Goal: Check status: Check status

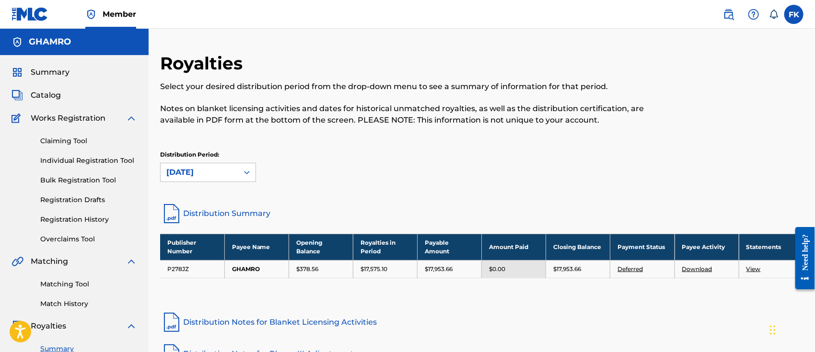
click at [131, 117] on img at bounding box center [132, 119] width 12 height 12
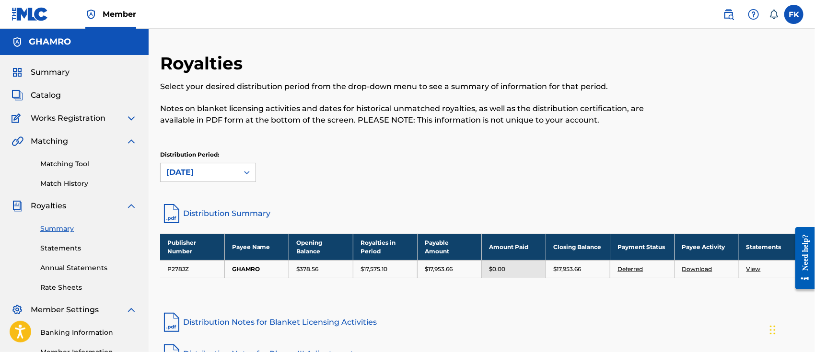
click at [38, 93] on span "Catalog" at bounding box center [46, 96] width 30 height 12
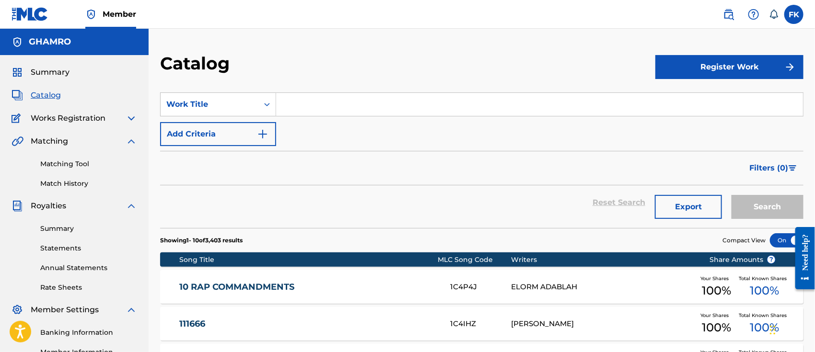
click at [38, 93] on span "Catalog" at bounding box center [46, 96] width 30 height 12
click at [128, 119] on img at bounding box center [132, 119] width 12 height 12
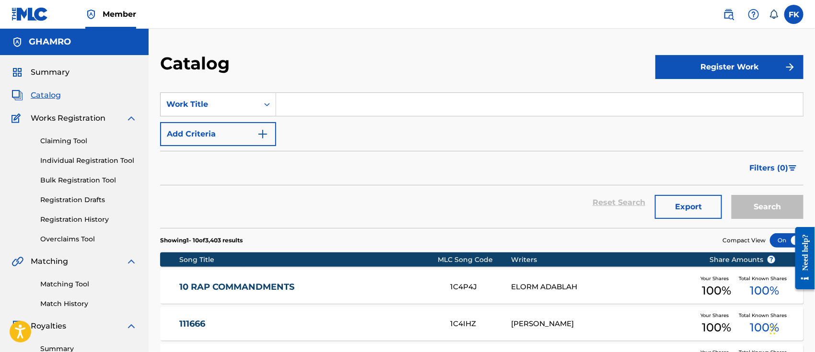
click at [77, 215] on link "Registration History" at bounding box center [88, 220] width 97 height 10
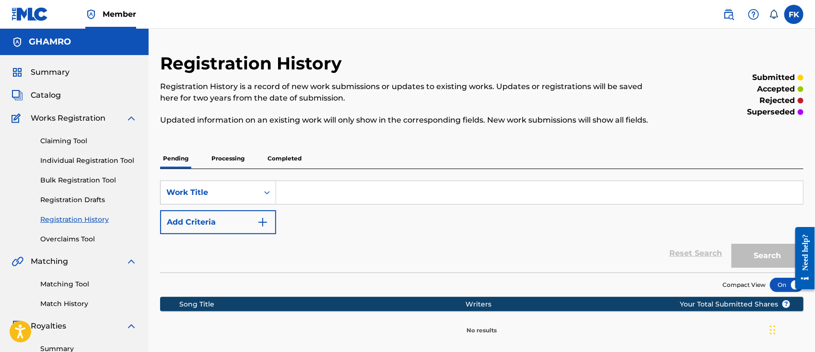
click at [231, 158] on p "Processing" at bounding box center [227, 159] width 39 height 20
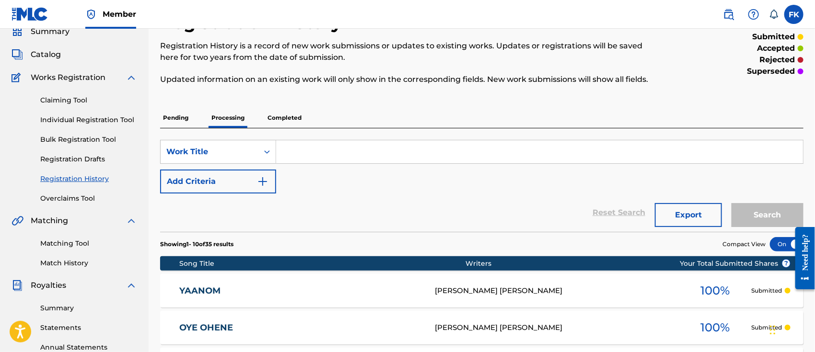
scroll to position [41, 0]
